Goal: Find specific page/section: Find specific page/section

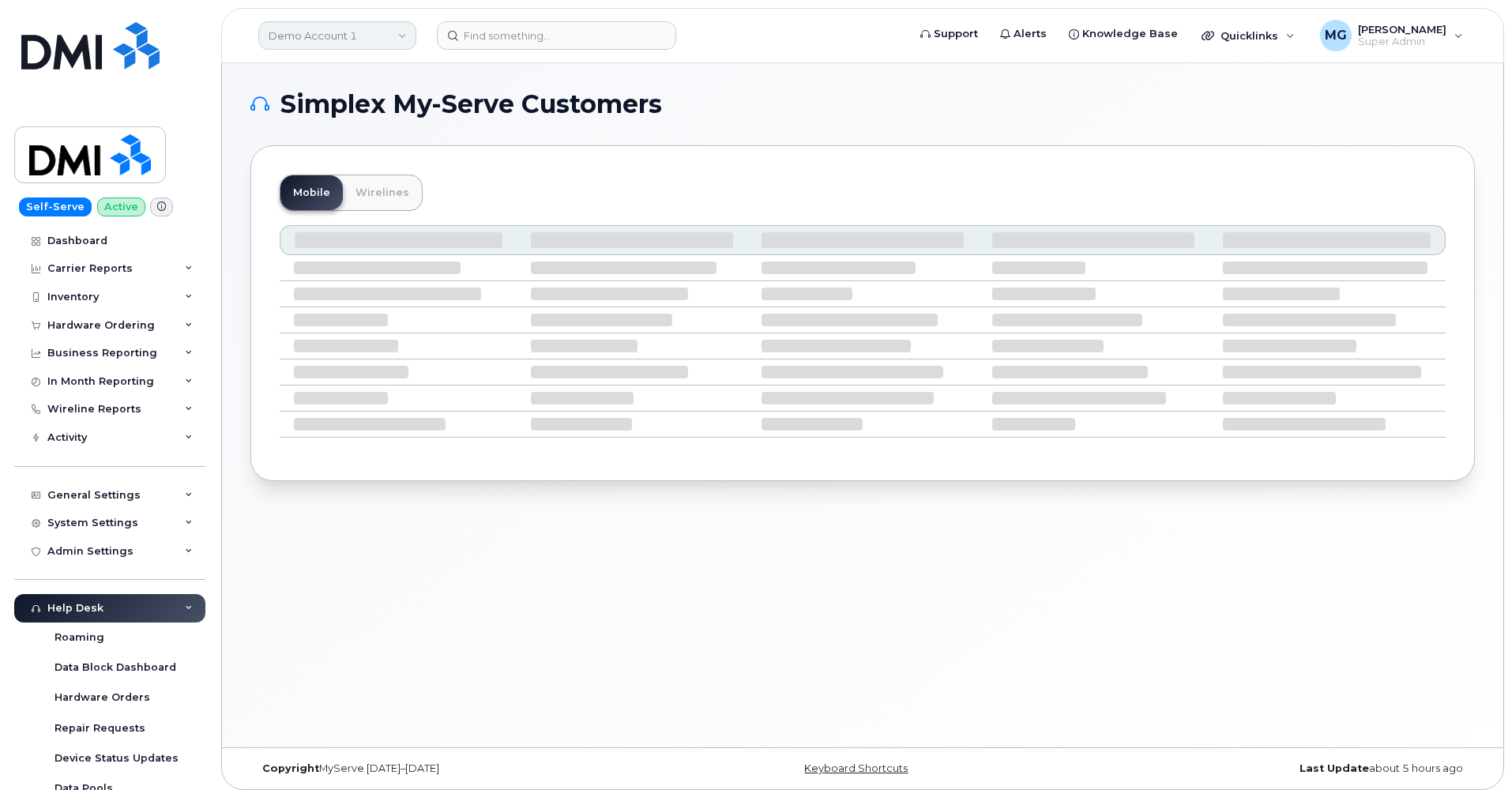
click at [388, 36] on link "Demo Account 1" at bounding box center [337, 35] width 158 height 28
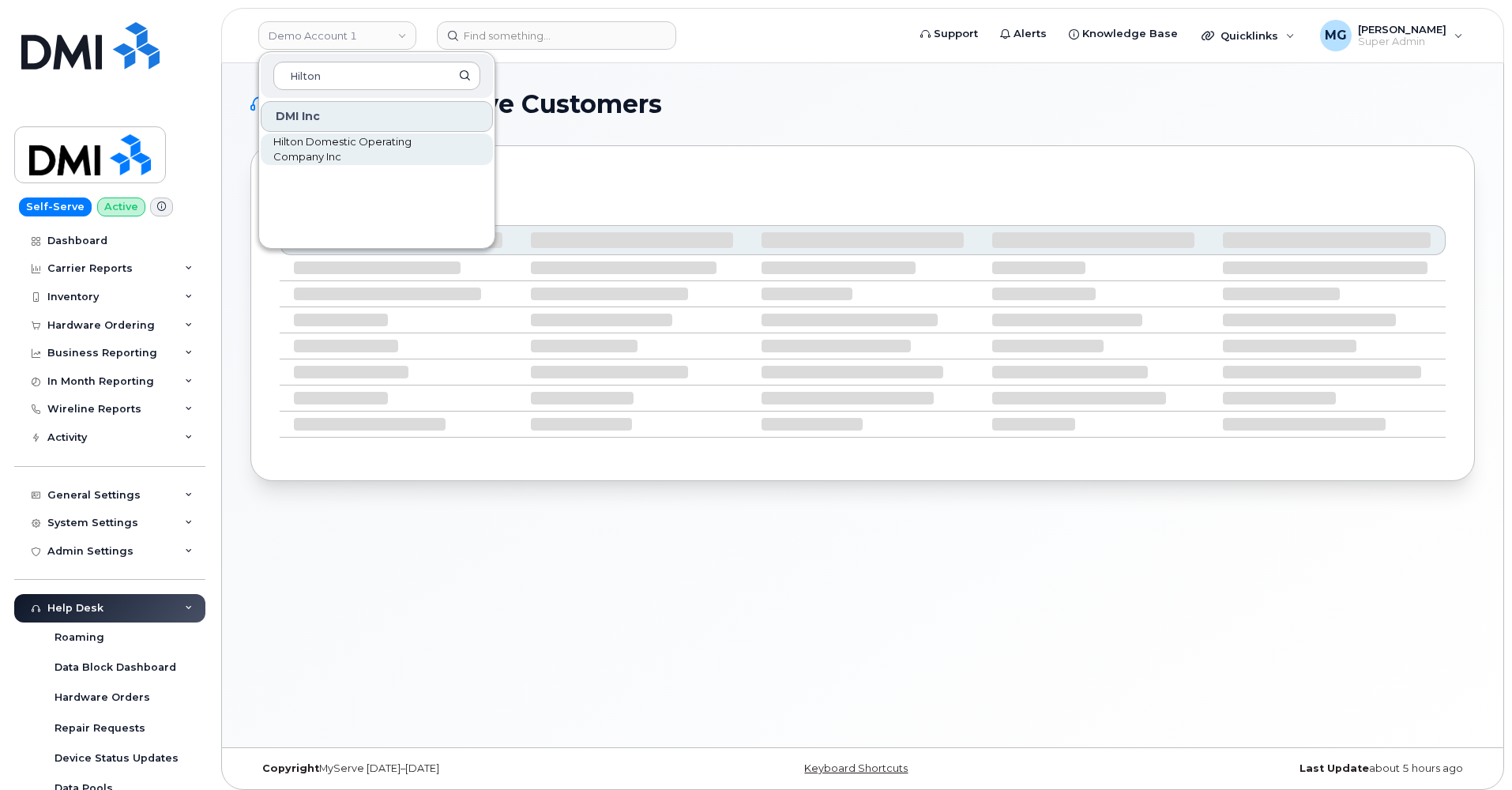
type input "Hilton"
click at [312, 149] on span "Hilton Domestic Operating Company Inc" at bounding box center [364, 150] width 181 height 31
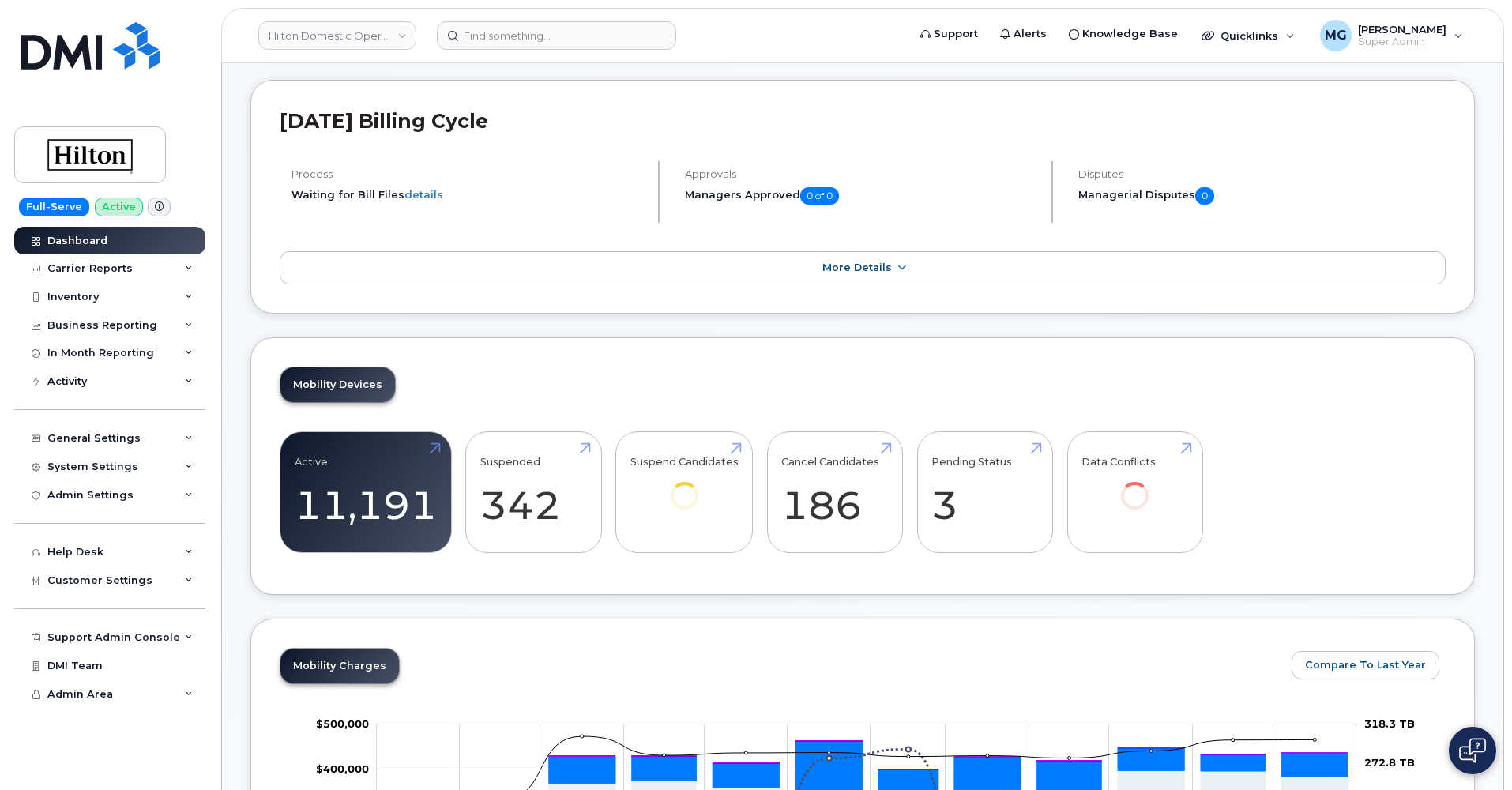
scroll to position [266, 0]
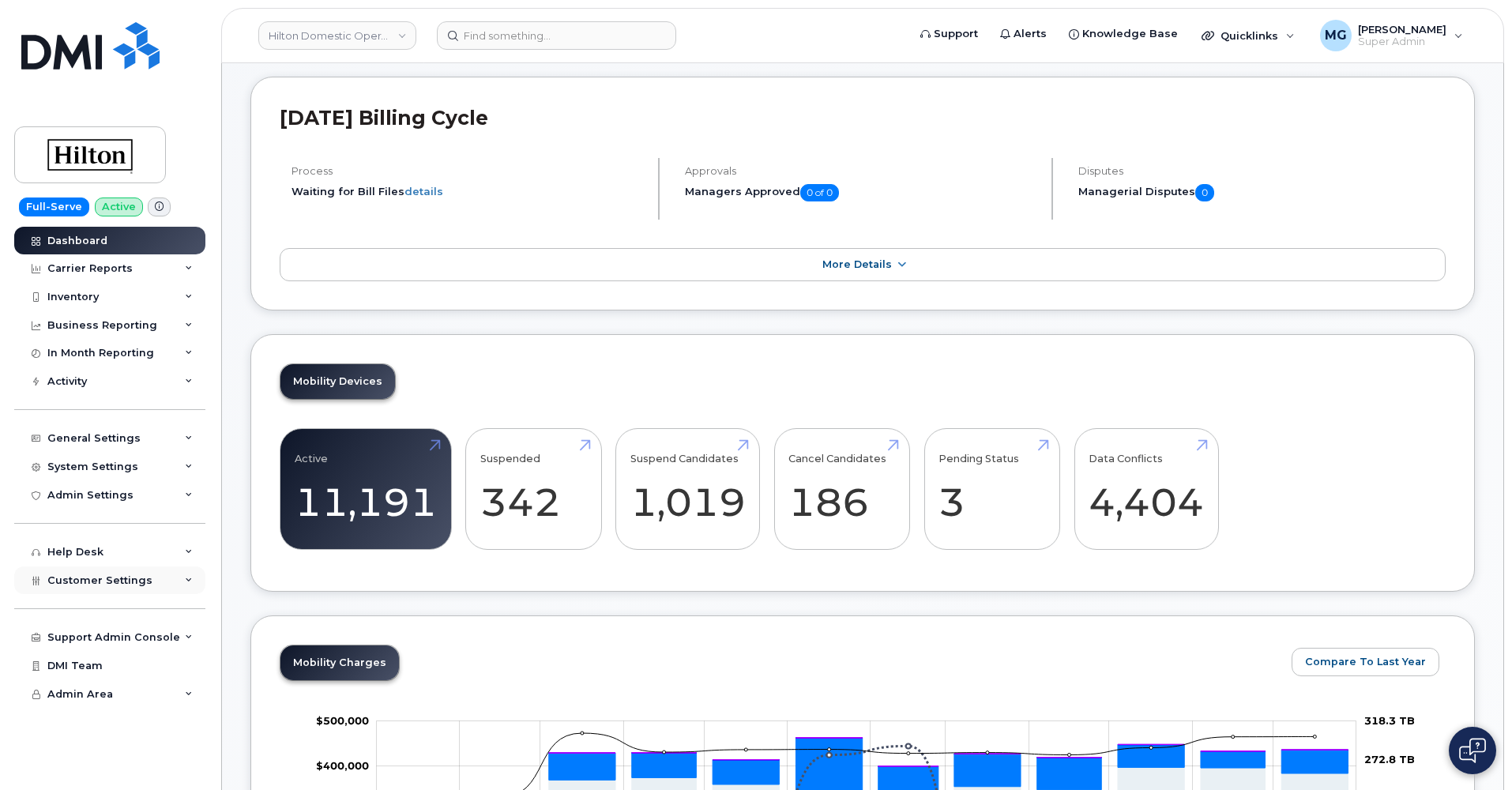
click at [81, 574] on span "Customer Settings" at bounding box center [99, 580] width 105 height 12
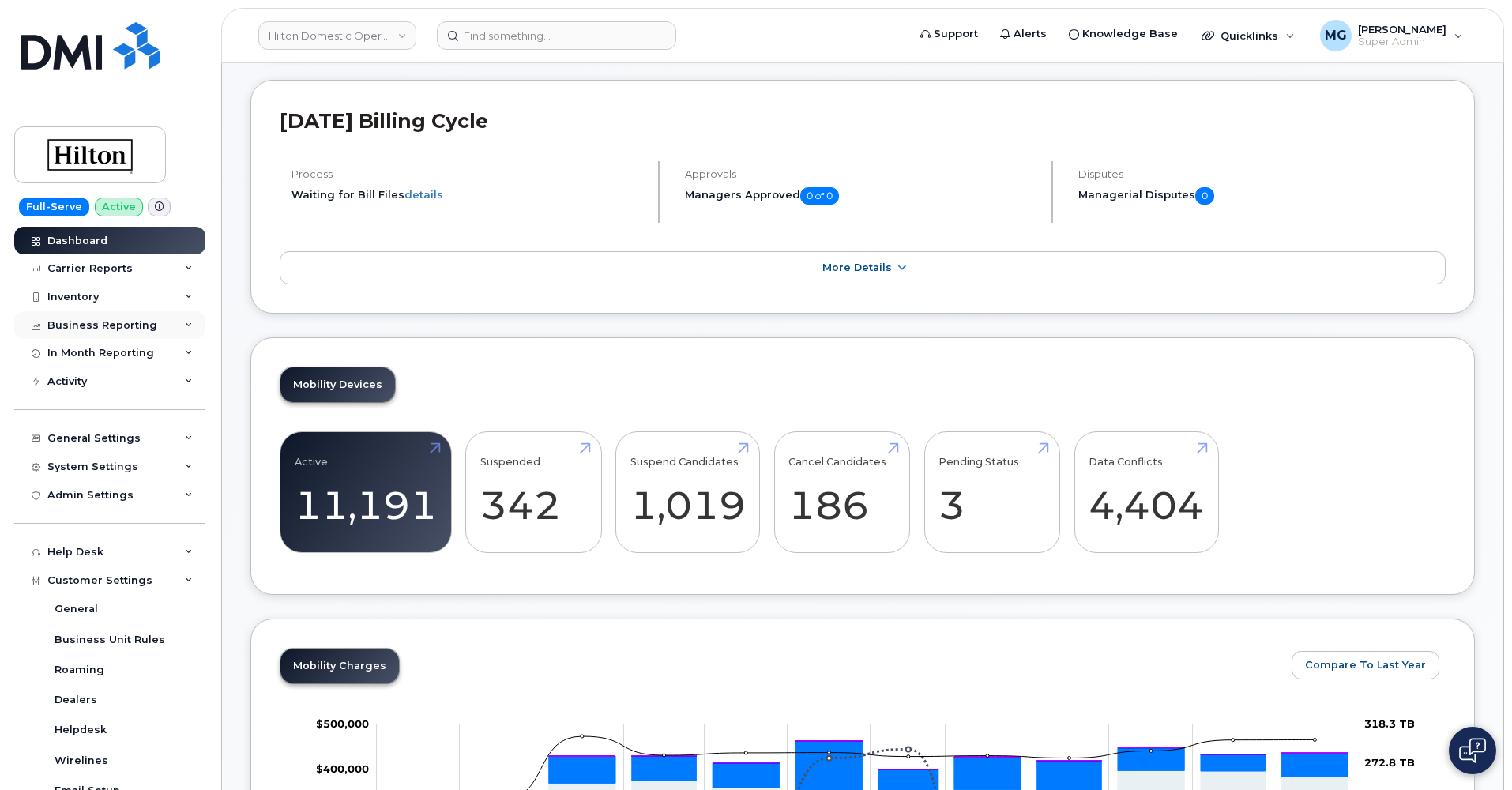
click at [97, 320] on div "Business Reporting" at bounding box center [102, 325] width 110 height 13
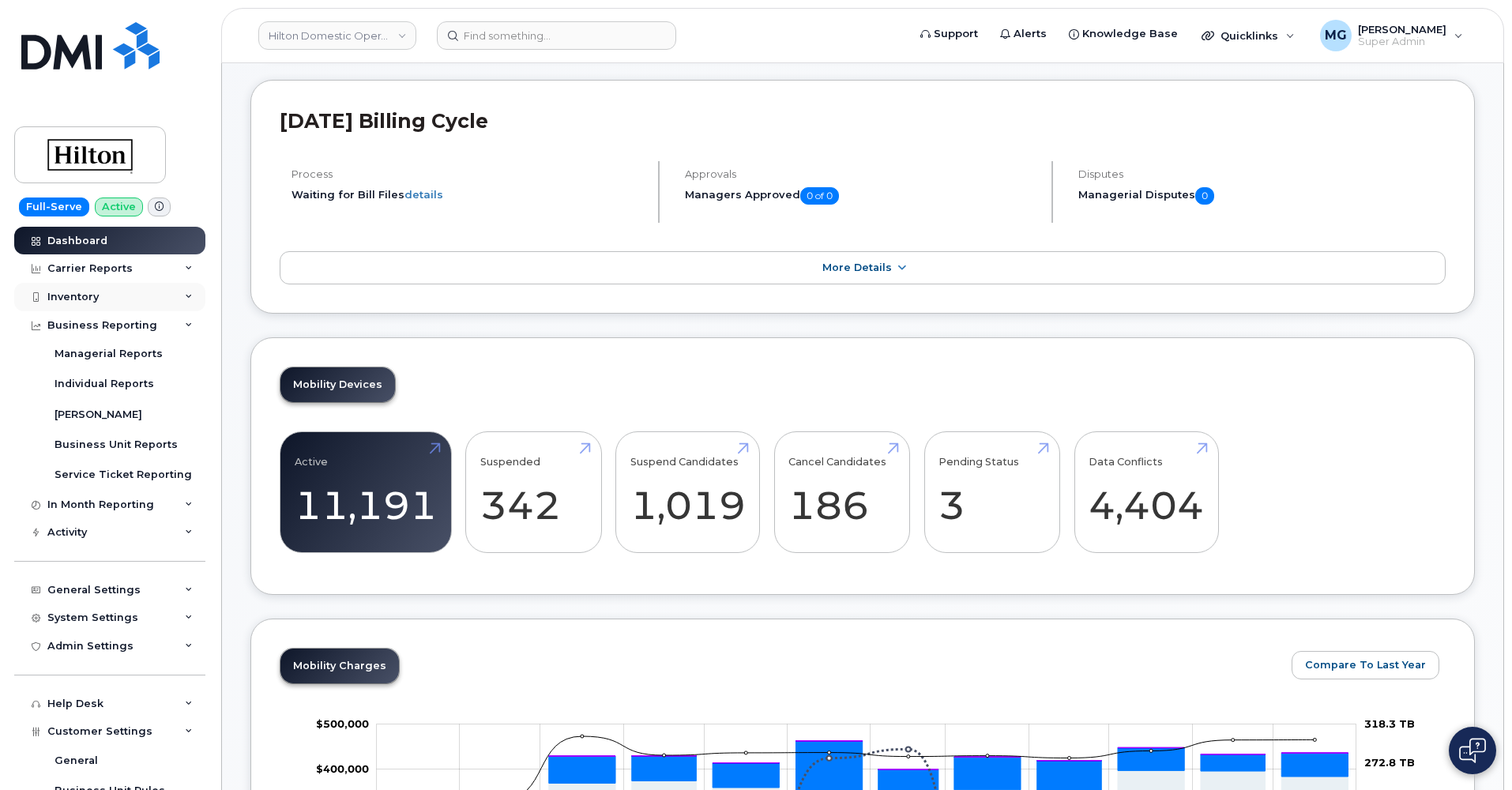
click at [88, 291] on div "Inventory" at bounding box center [72, 297] width 51 height 13
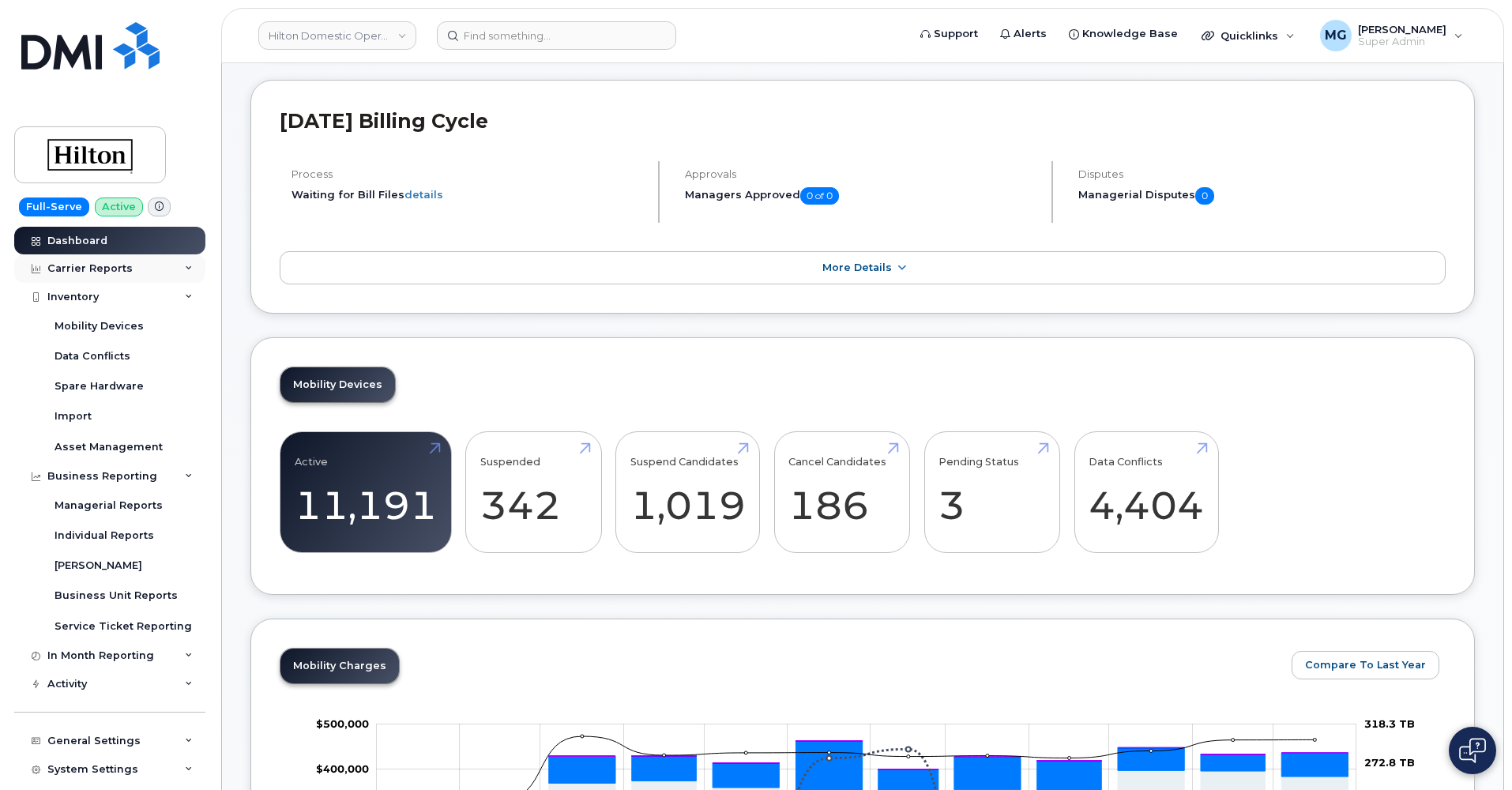
click at [93, 262] on div "Carrier Reports" at bounding box center [90, 268] width 85 height 13
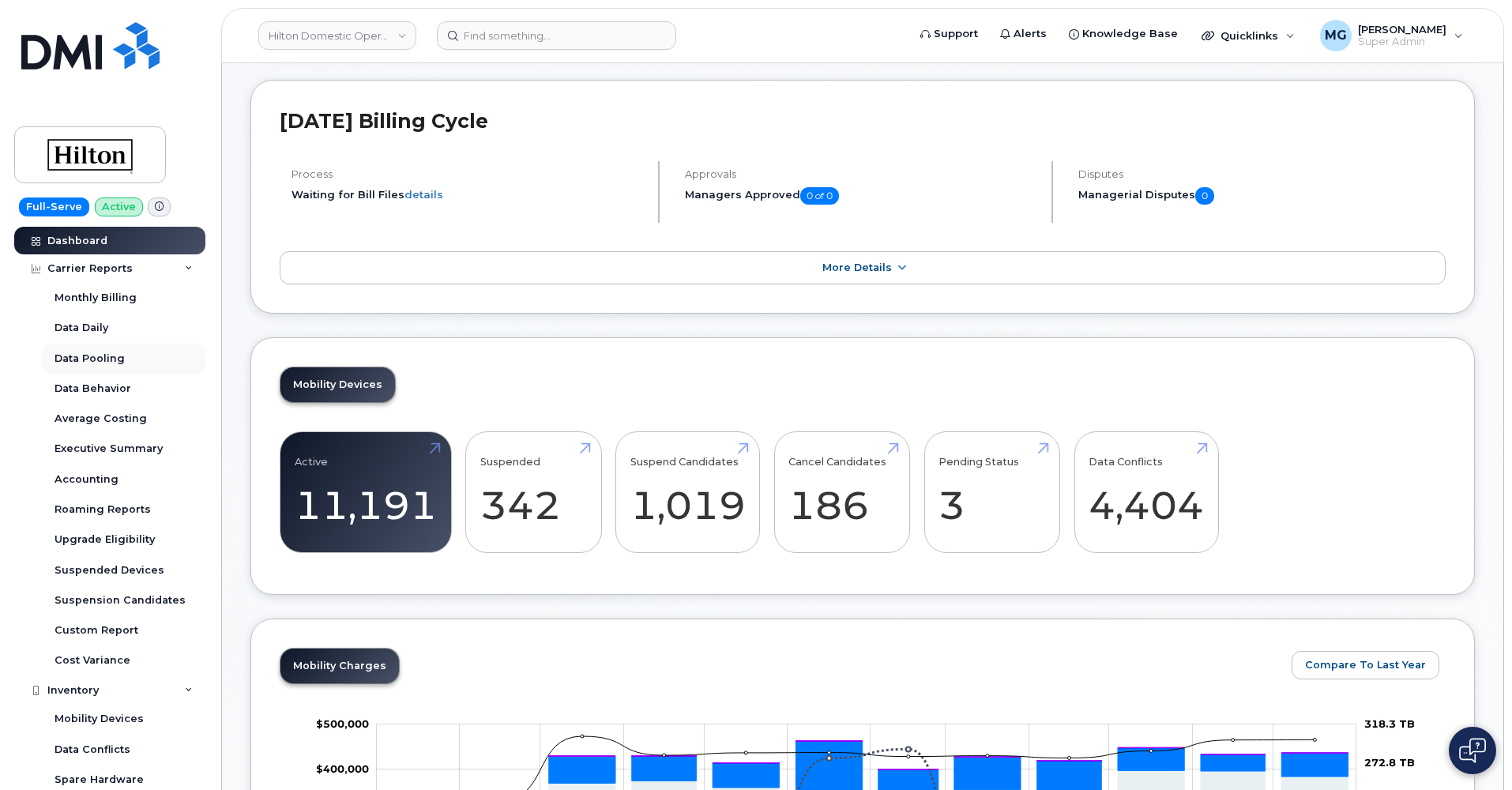
scroll to position [0, 0]
click at [95, 474] on div "Accounting" at bounding box center [86, 479] width 64 height 14
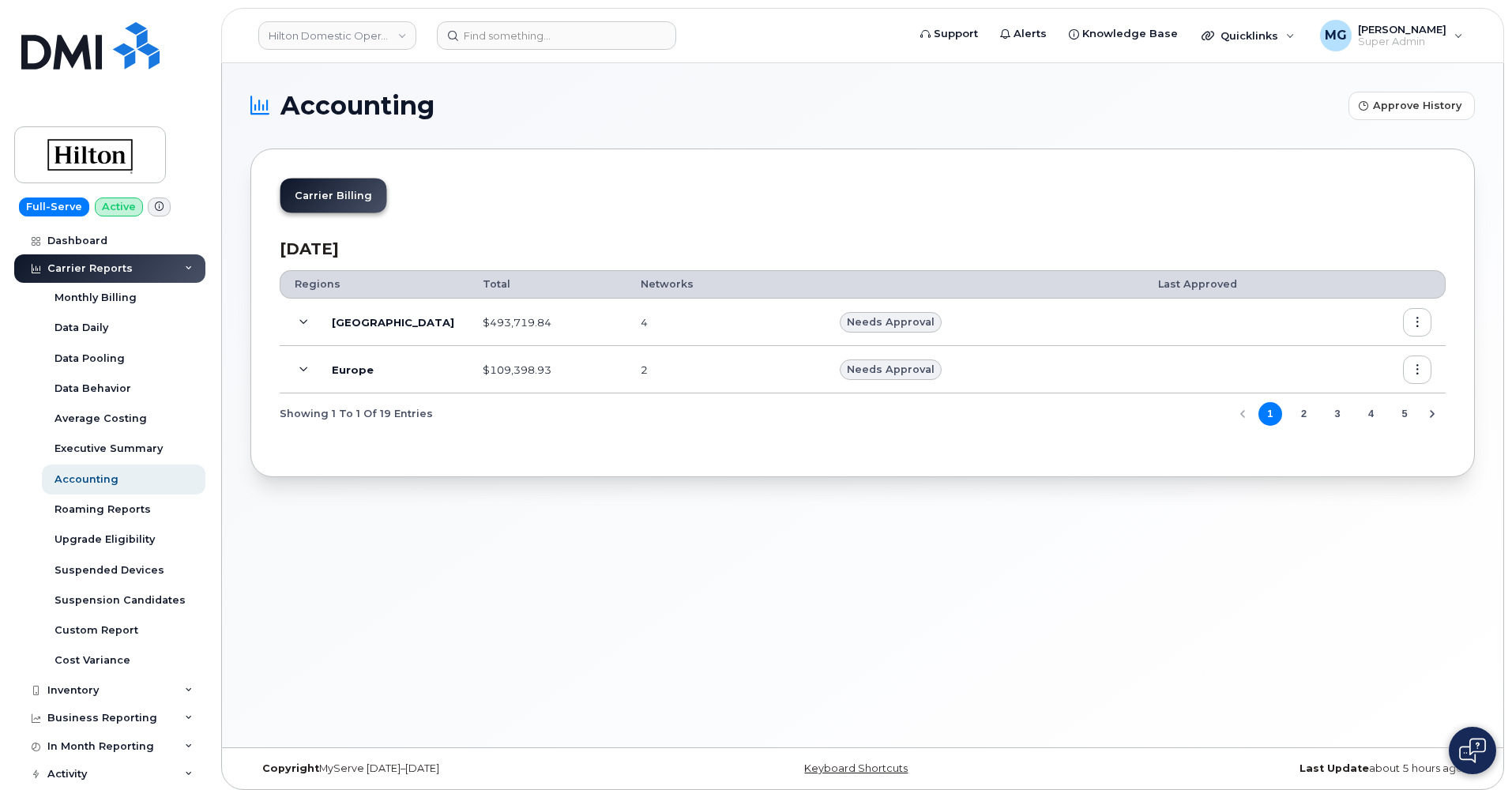
scroll to position [0, 1]
click at [299, 320] on icon at bounding box center [304, 322] width 9 height 9
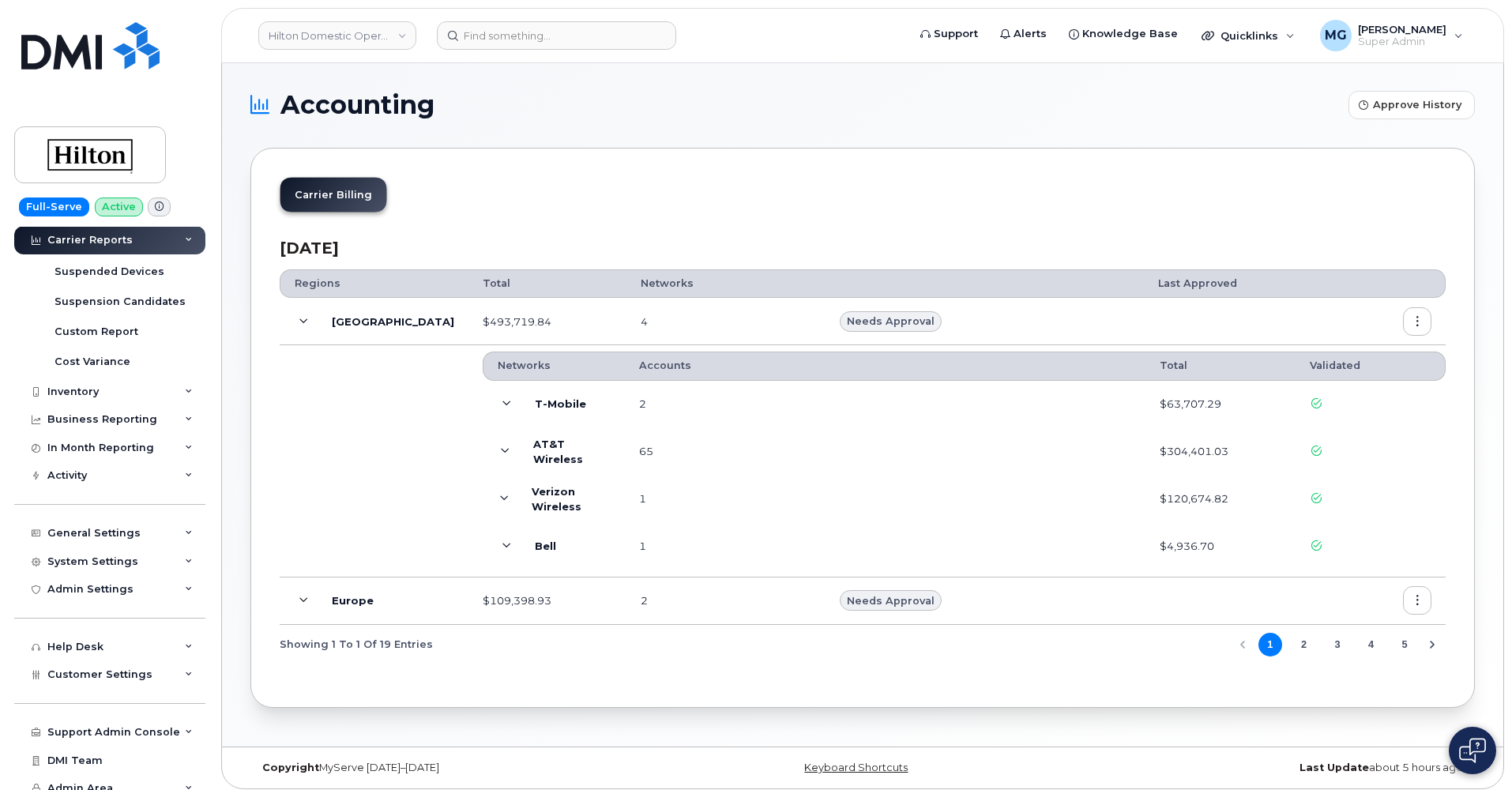
scroll to position [1, 1]
